Goal: Task Accomplishment & Management: Complete application form

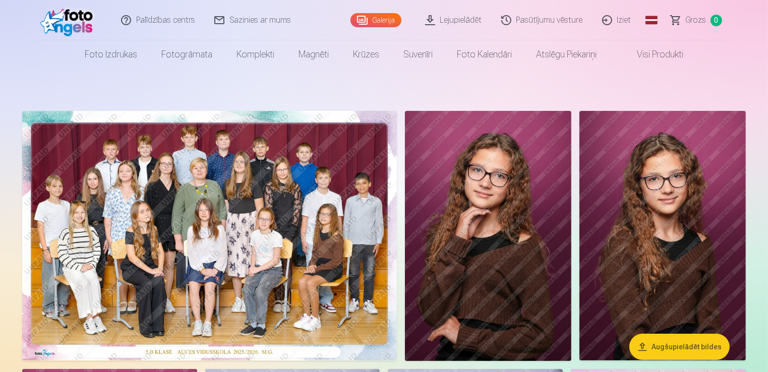
click at [294, 335] on img at bounding box center [209, 236] width 375 height 250
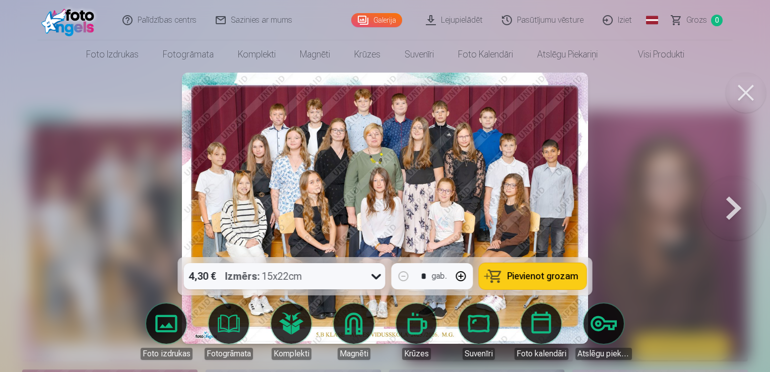
click at [555, 281] on span "Pievienot grozam" at bounding box center [543, 276] width 71 height 9
click at [731, 210] on button at bounding box center [734, 208] width 65 height 78
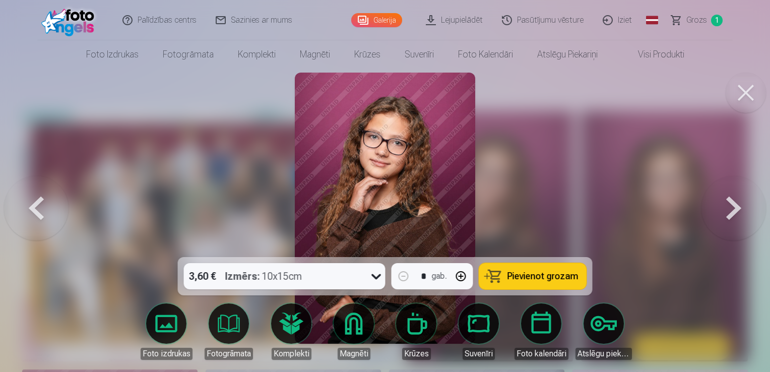
click at [729, 214] on button at bounding box center [734, 208] width 65 height 78
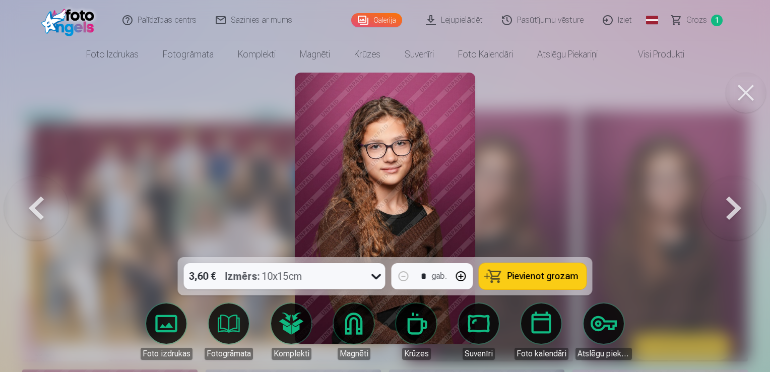
click at [729, 214] on button at bounding box center [734, 208] width 65 height 78
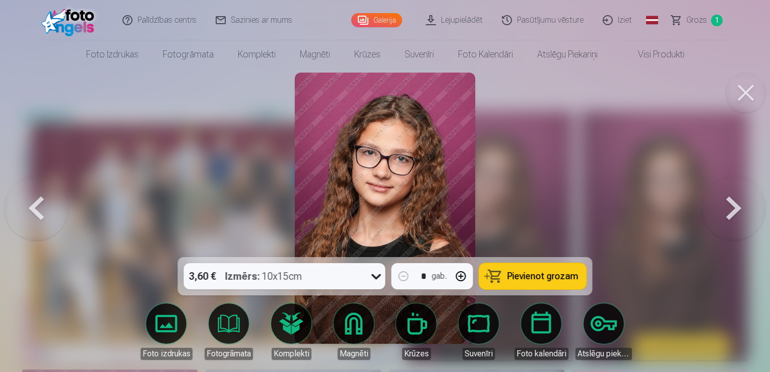
click at [729, 214] on button at bounding box center [734, 208] width 65 height 78
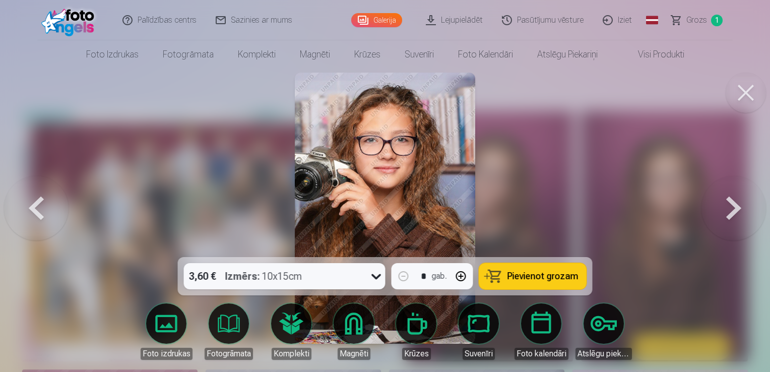
click at [729, 214] on button at bounding box center [734, 208] width 65 height 78
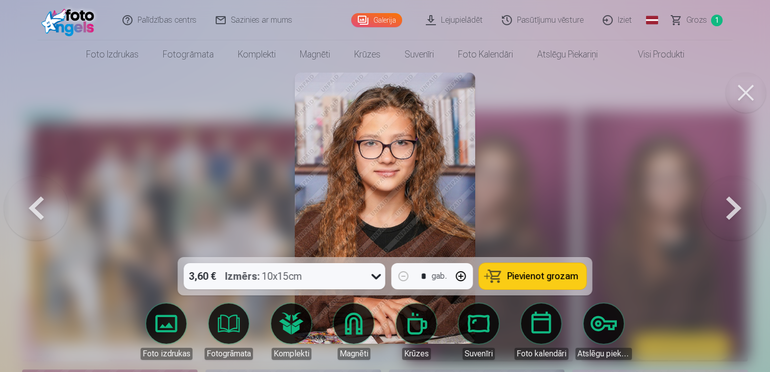
click at [32, 199] on button at bounding box center [36, 208] width 65 height 78
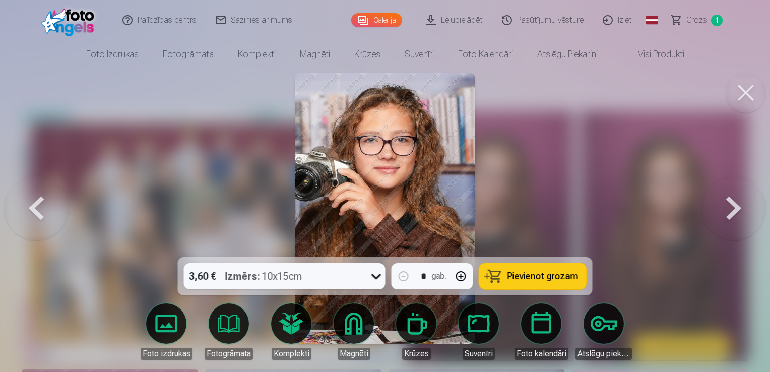
click at [547, 277] on span "Pievienot grozam" at bounding box center [543, 276] width 71 height 9
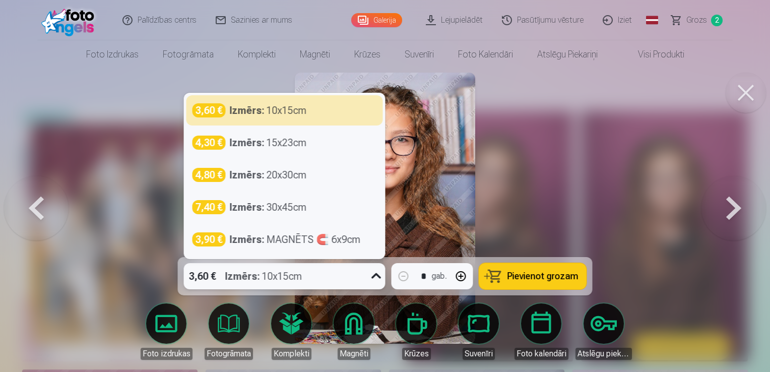
click at [379, 281] on icon at bounding box center [377, 276] width 16 height 16
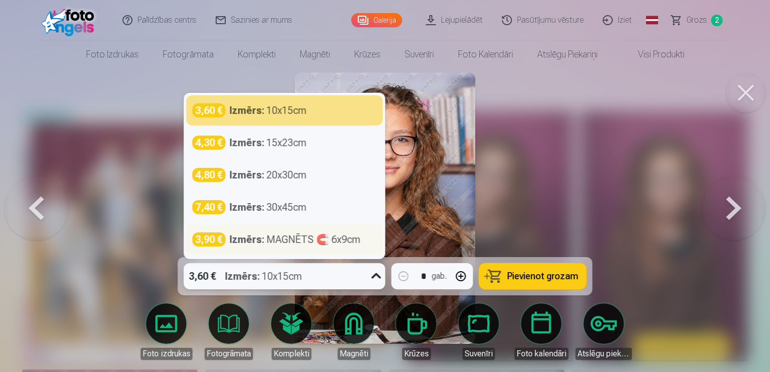
click at [359, 241] on div "Izmērs : MAGNĒTS 🧲 6x9cm" at bounding box center [295, 239] width 131 height 14
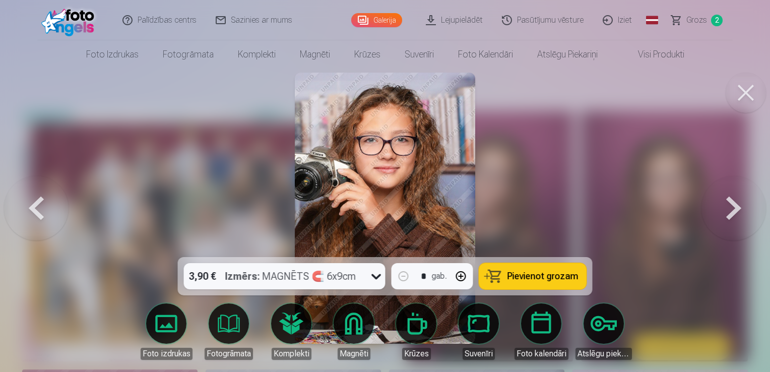
click at [542, 275] on span "Pievienot grozam" at bounding box center [543, 276] width 71 height 9
click at [736, 216] on button at bounding box center [734, 208] width 65 height 78
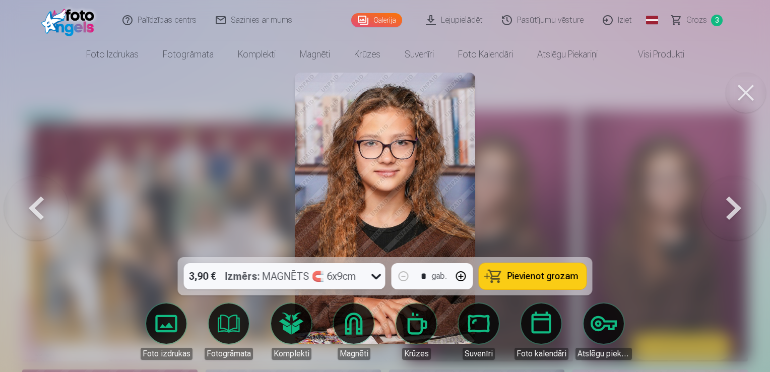
click at [736, 216] on button at bounding box center [734, 208] width 65 height 78
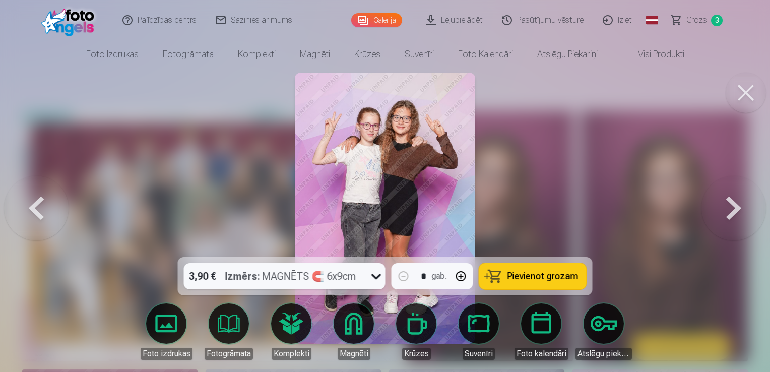
click at [377, 276] on icon at bounding box center [377, 276] width 16 height 16
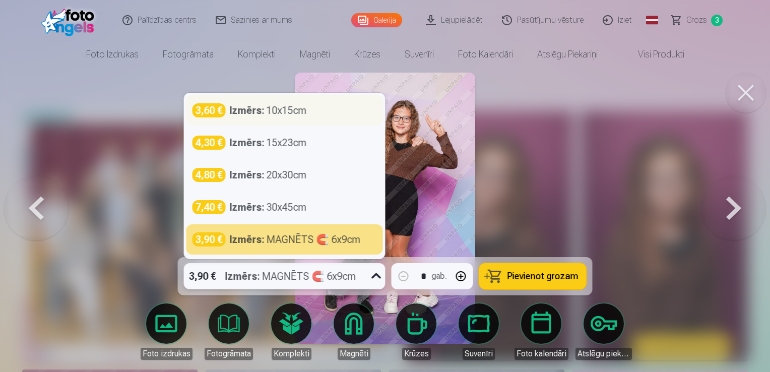
click at [332, 104] on div "3,60 € Izmērs : 10x15cm" at bounding box center [285, 110] width 185 height 14
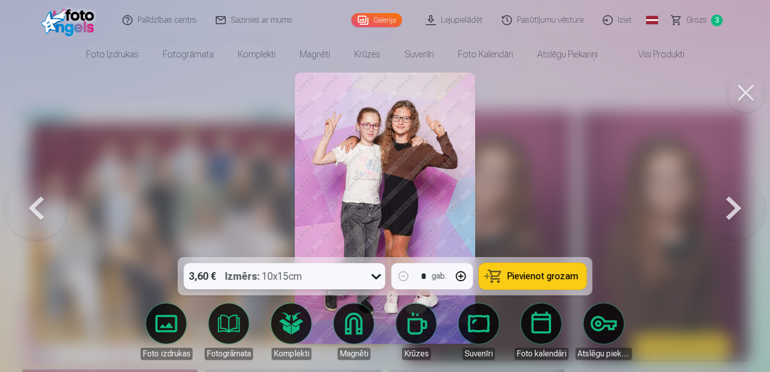
click at [526, 287] on button "Pievienot grozam" at bounding box center [533, 276] width 107 height 26
click at [727, 211] on button at bounding box center [734, 208] width 65 height 78
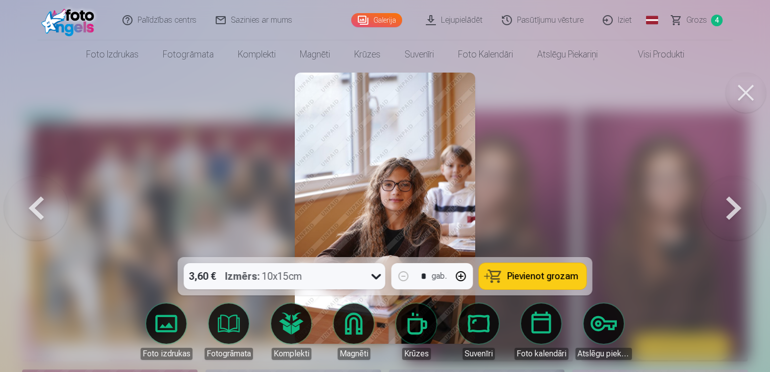
click at [727, 211] on button at bounding box center [734, 208] width 65 height 78
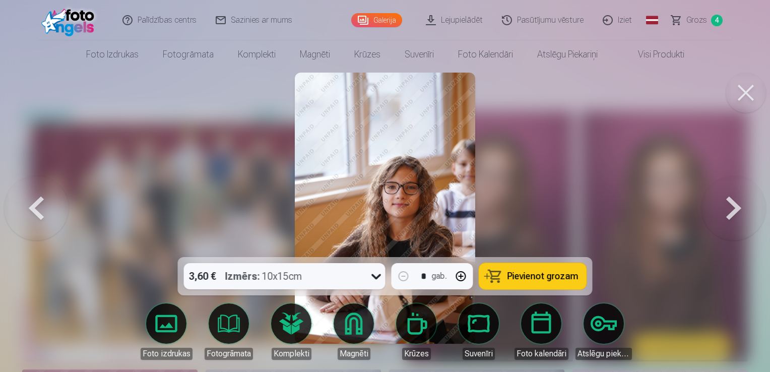
click at [727, 211] on button at bounding box center [734, 208] width 65 height 78
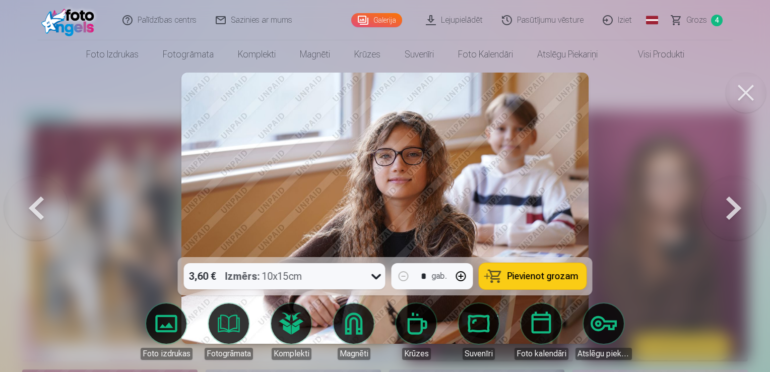
click at [727, 211] on button at bounding box center [734, 208] width 65 height 78
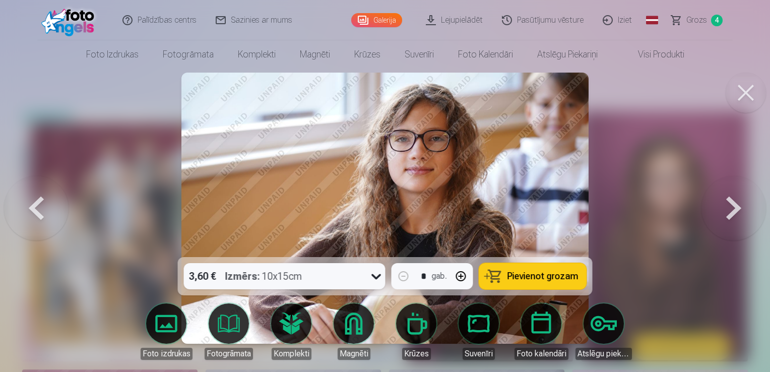
click at [727, 211] on button at bounding box center [734, 208] width 65 height 78
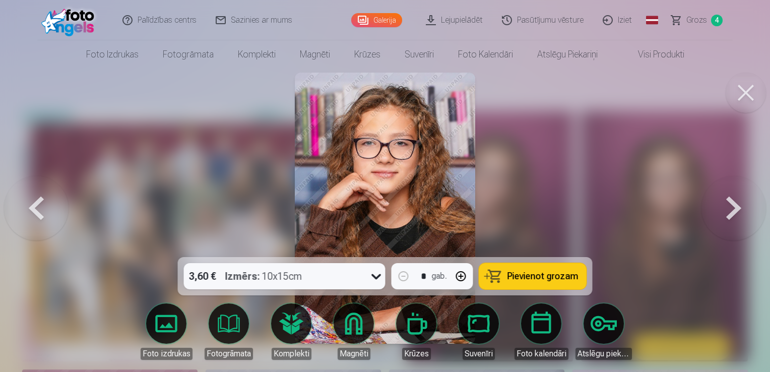
click at [727, 211] on button at bounding box center [734, 208] width 65 height 78
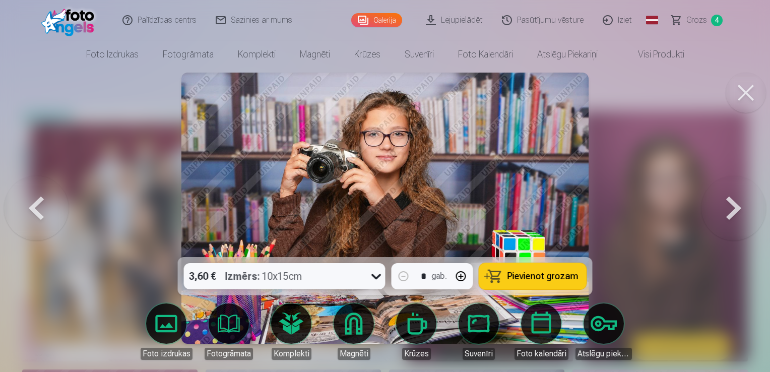
click at [727, 211] on button at bounding box center [734, 208] width 65 height 78
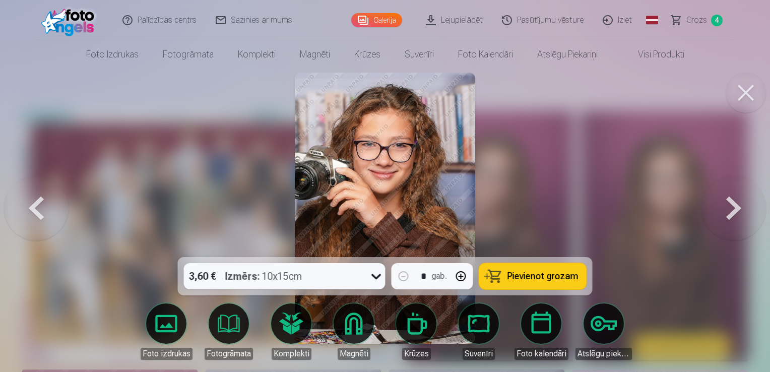
click at [727, 211] on button at bounding box center [734, 208] width 65 height 78
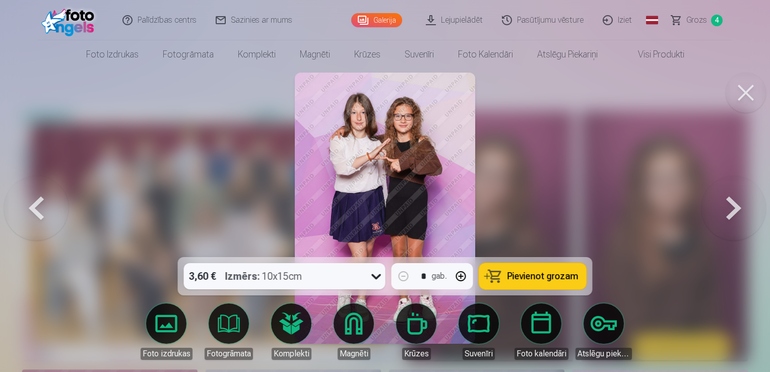
click at [522, 272] on span "Pievienot grozam" at bounding box center [543, 276] width 71 height 9
click at [726, 205] on button at bounding box center [734, 208] width 65 height 78
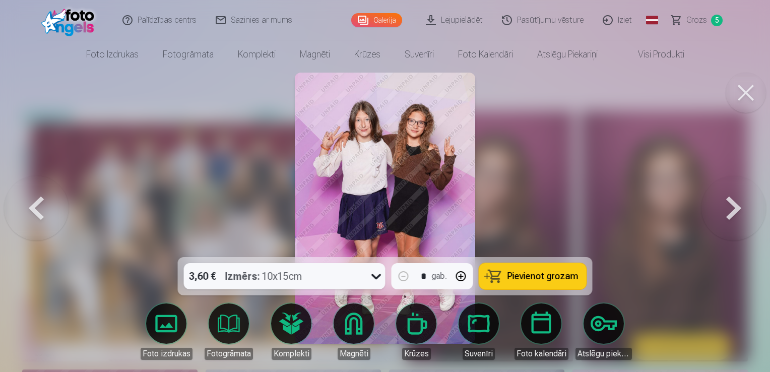
click at [726, 205] on button at bounding box center [734, 208] width 65 height 78
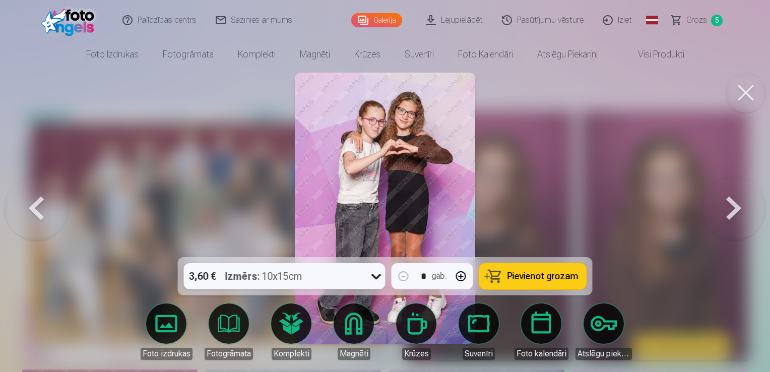
click at [726, 205] on button at bounding box center [734, 208] width 65 height 78
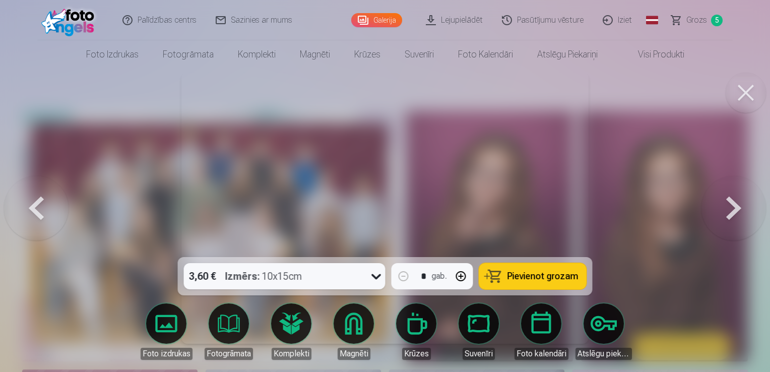
click at [726, 205] on button at bounding box center [734, 208] width 65 height 78
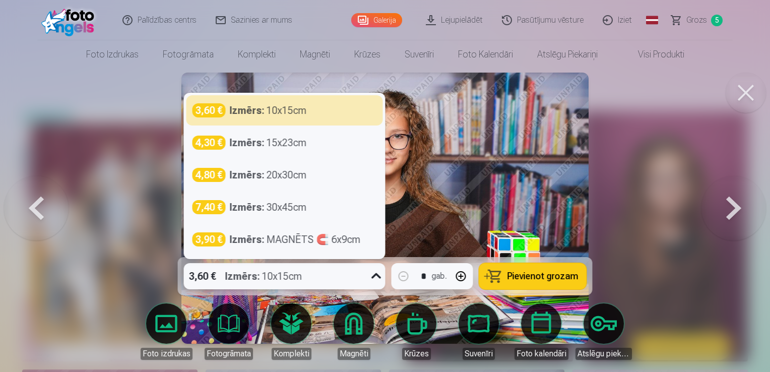
click at [378, 282] on icon at bounding box center [377, 276] width 16 height 16
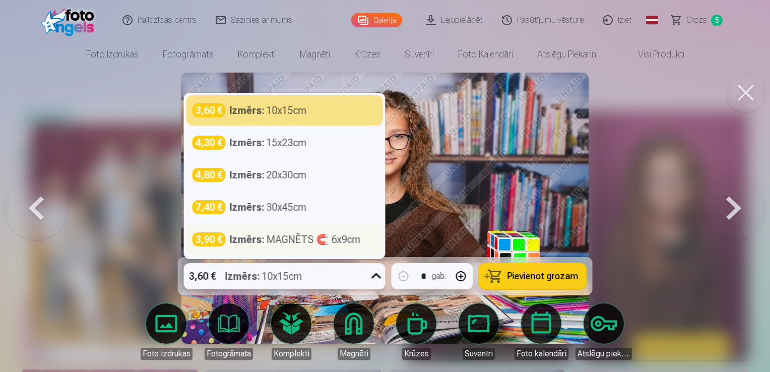
click at [347, 238] on div "Izmērs : MAGNĒTS 🧲 6x9cm" at bounding box center [295, 239] width 131 height 14
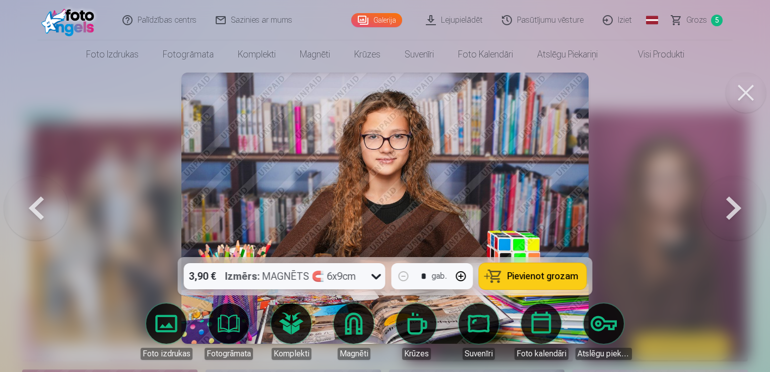
click at [549, 280] on span "Pievienot grozam" at bounding box center [543, 276] width 71 height 9
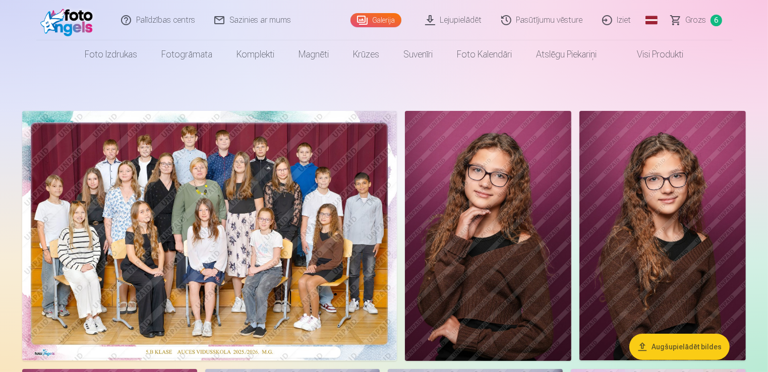
click at [610, 25] on link "Iziet" at bounding box center [617, 20] width 48 height 40
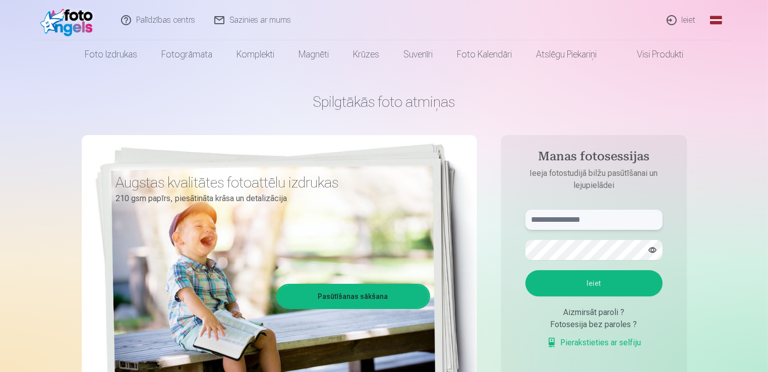
type input "**********"
click at [682, 20] on link "Ieiet" at bounding box center [682, 20] width 48 height 40
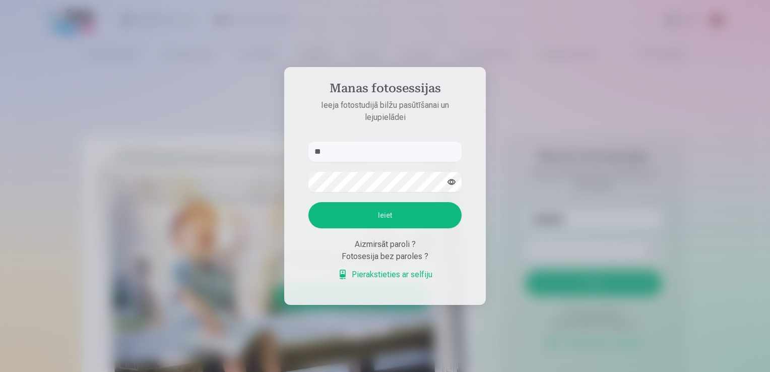
type input "*"
click at [663, 156] on div at bounding box center [385, 186] width 770 height 372
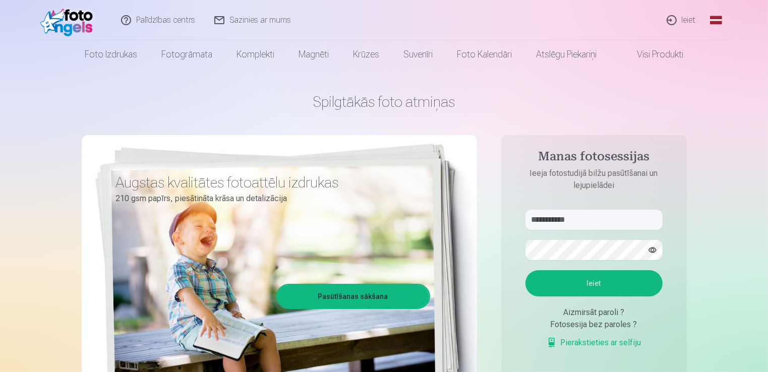
click at [683, 17] on link "Ieiet" at bounding box center [682, 20] width 48 height 40
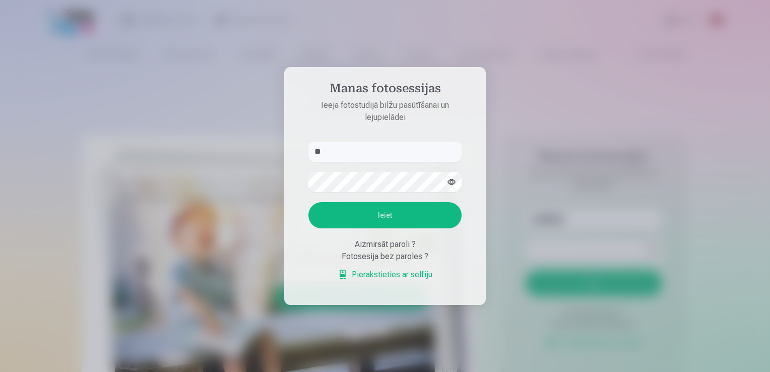
type input "*"
click at [346, 151] on input "text" at bounding box center [385, 152] width 153 height 20
click at [331, 159] on input "text" at bounding box center [385, 152] width 153 height 20
type input "**********"
drag, startPoint x: 337, startPoint y: 158, endPoint x: 213, endPoint y: 249, distance: 153.7
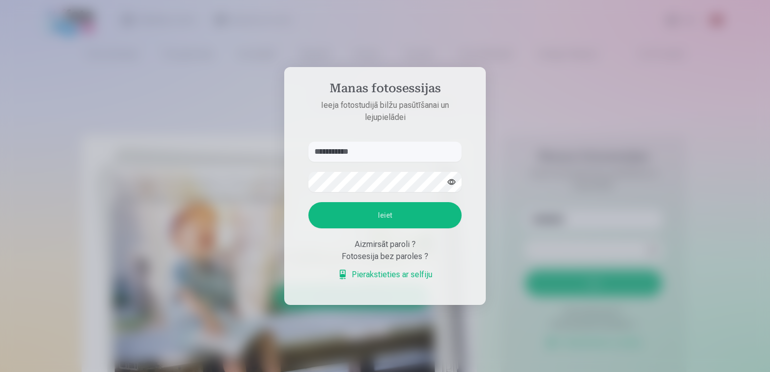
click at [213, 372] on div "**********" at bounding box center [384, 372] width 768 height 0
click at [213, 249] on div at bounding box center [385, 186] width 770 height 372
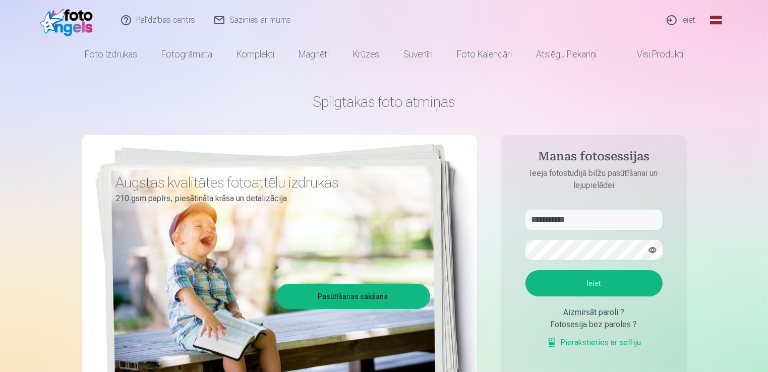
click at [682, 24] on link "Ieiet" at bounding box center [682, 20] width 48 height 40
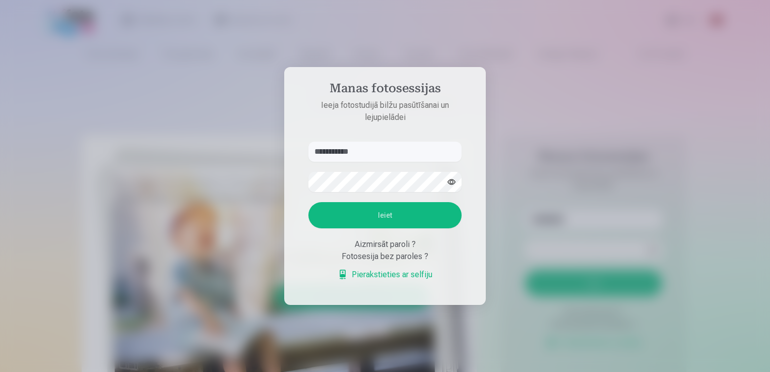
click at [682, 24] on div at bounding box center [385, 186] width 770 height 372
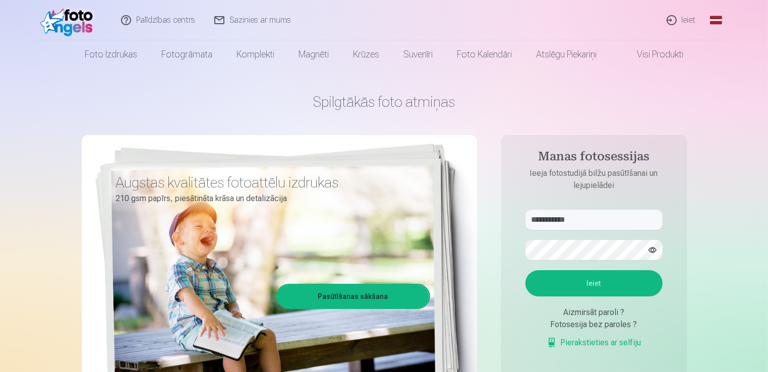
click at [696, 18] on link "Ieiet" at bounding box center [682, 20] width 48 height 40
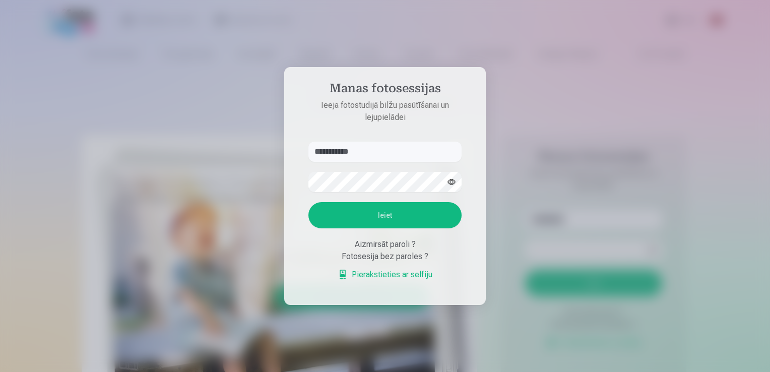
click at [350, 211] on button "Ieiet" at bounding box center [385, 215] width 153 height 26
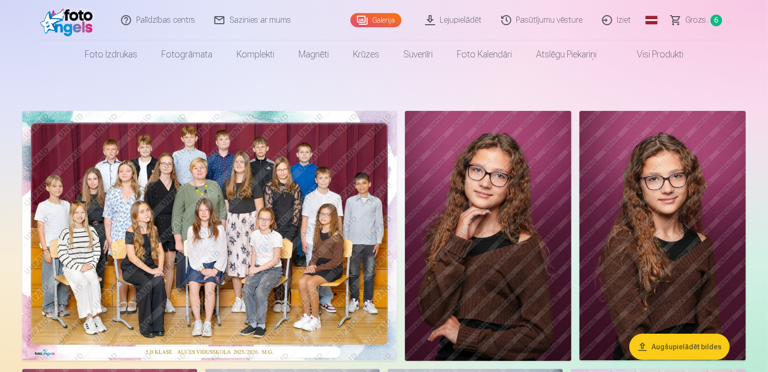
click at [617, 20] on link "Iziet" at bounding box center [617, 20] width 48 height 40
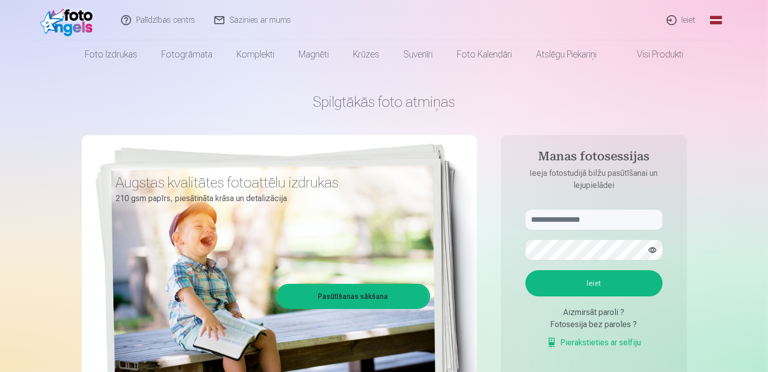
type input "**********"
click at [682, 19] on link "Ieiet" at bounding box center [682, 20] width 48 height 40
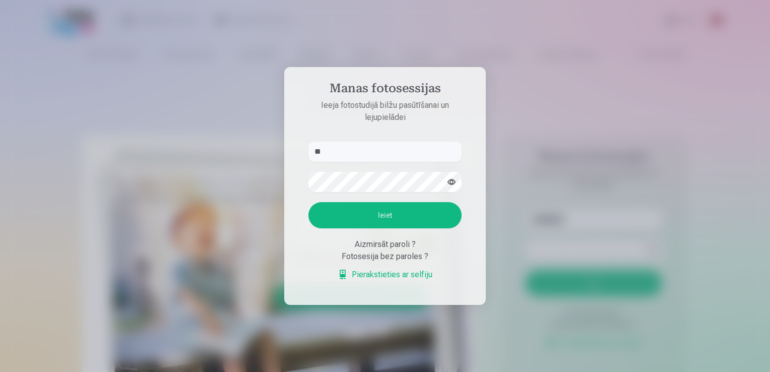
type input "*"
click at [309, 202] on button "Ieiet" at bounding box center [385, 215] width 153 height 26
click at [373, 167] on form "**********" at bounding box center [385, 216] width 173 height 149
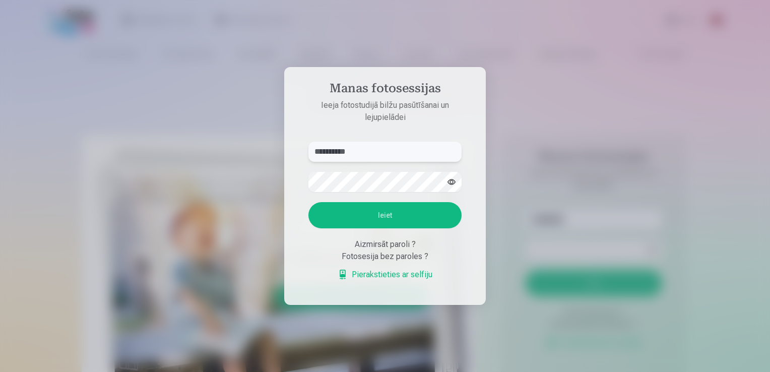
click at [335, 152] on input "**********" at bounding box center [385, 152] width 153 height 20
type input "**********"
click at [309, 202] on button "Ieiet" at bounding box center [385, 215] width 153 height 26
